Goal: Find contact information: Obtain details needed to contact an individual or organization

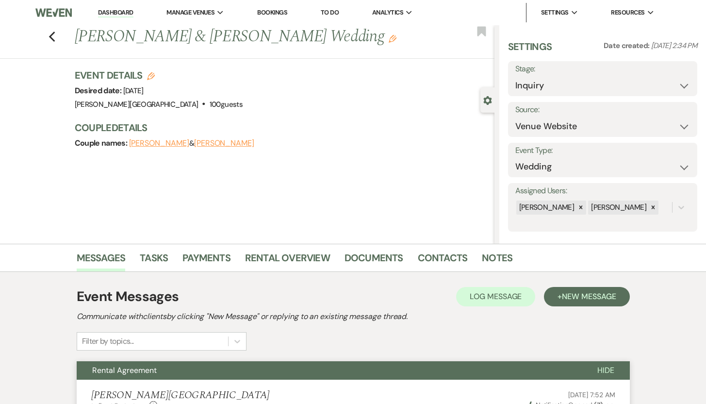
select select "5"
click at [117, 13] on link "Dashboard" at bounding box center [115, 12] width 35 height 9
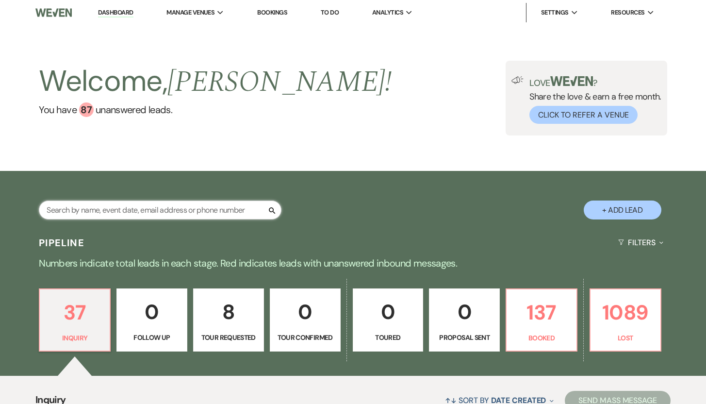
click at [120, 212] on input "text" at bounding box center [160, 209] width 243 height 19
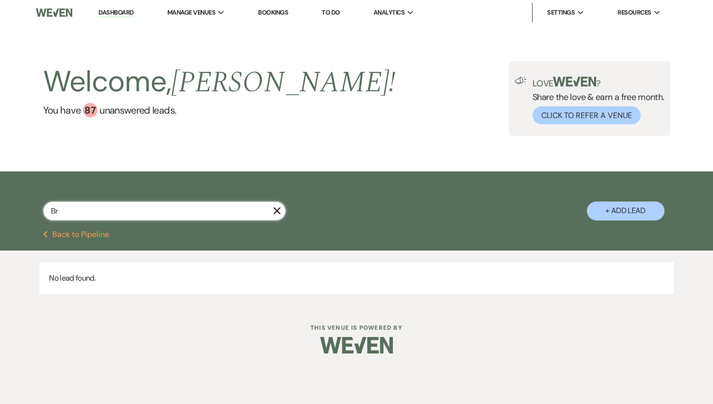
type input "B"
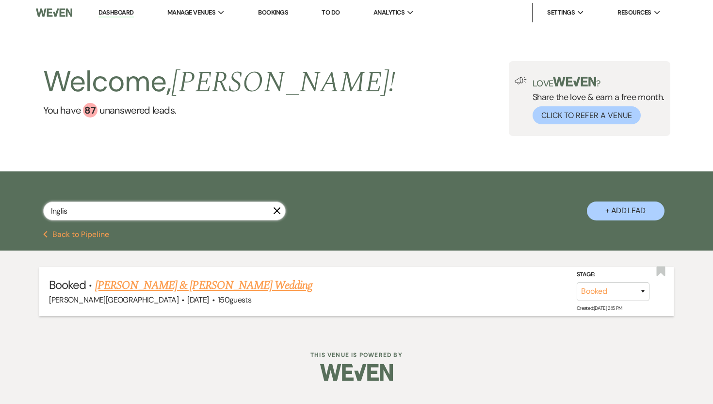
type input "Inglis"
click at [147, 286] on link "[PERSON_NAME] & [PERSON_NAME] Wedding" at bounding box center [203, 285] width 217 height 17
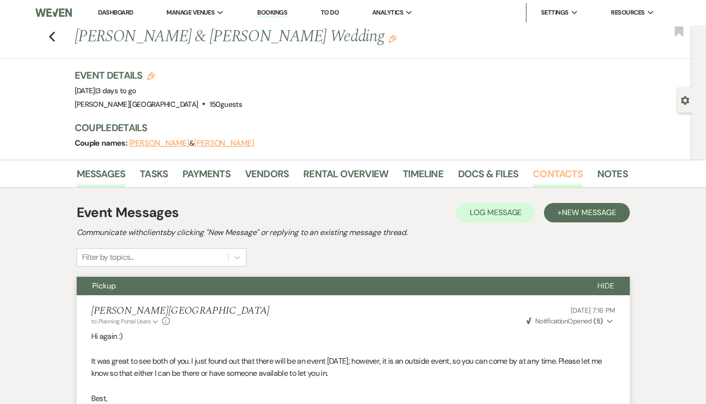
click at [546, 174] on link "Contacts" at bounding box center [558, 176] width 50 height 21
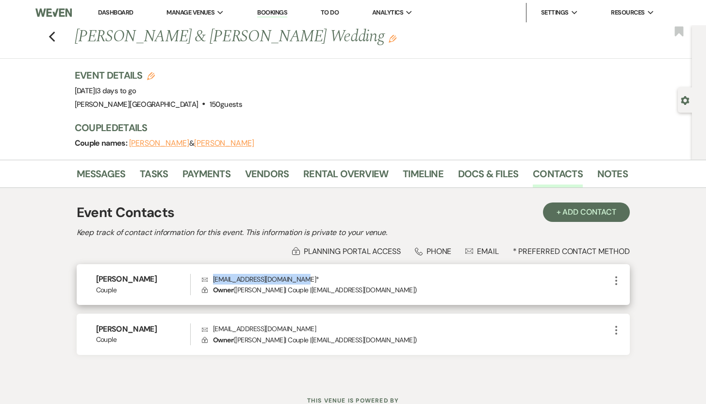
drag, startPoint x: 295, startPoint y: 281, endPoint x: 213, endPoint y: 275, distance: 82.7
click at [213, 275] on p "Envelope [EMAIL_ADDRESS][DOMAIN_NAME] *" at bounding box center [406, 279] width 408 height 11
copy p "[EMAIL_ADDRESS][DOMAIN_NAME]"
